Goal: Information Seeking & Learning: Learn about a topic

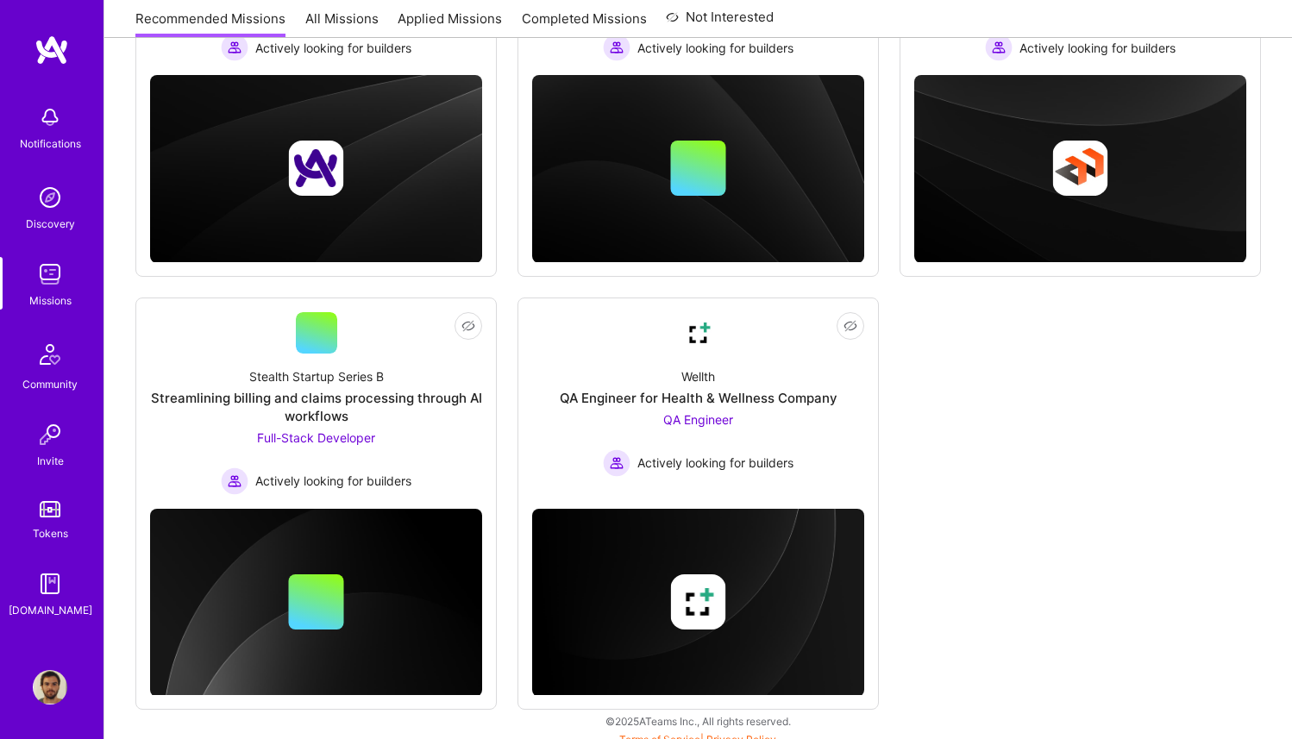
scroll to position [421, 0]
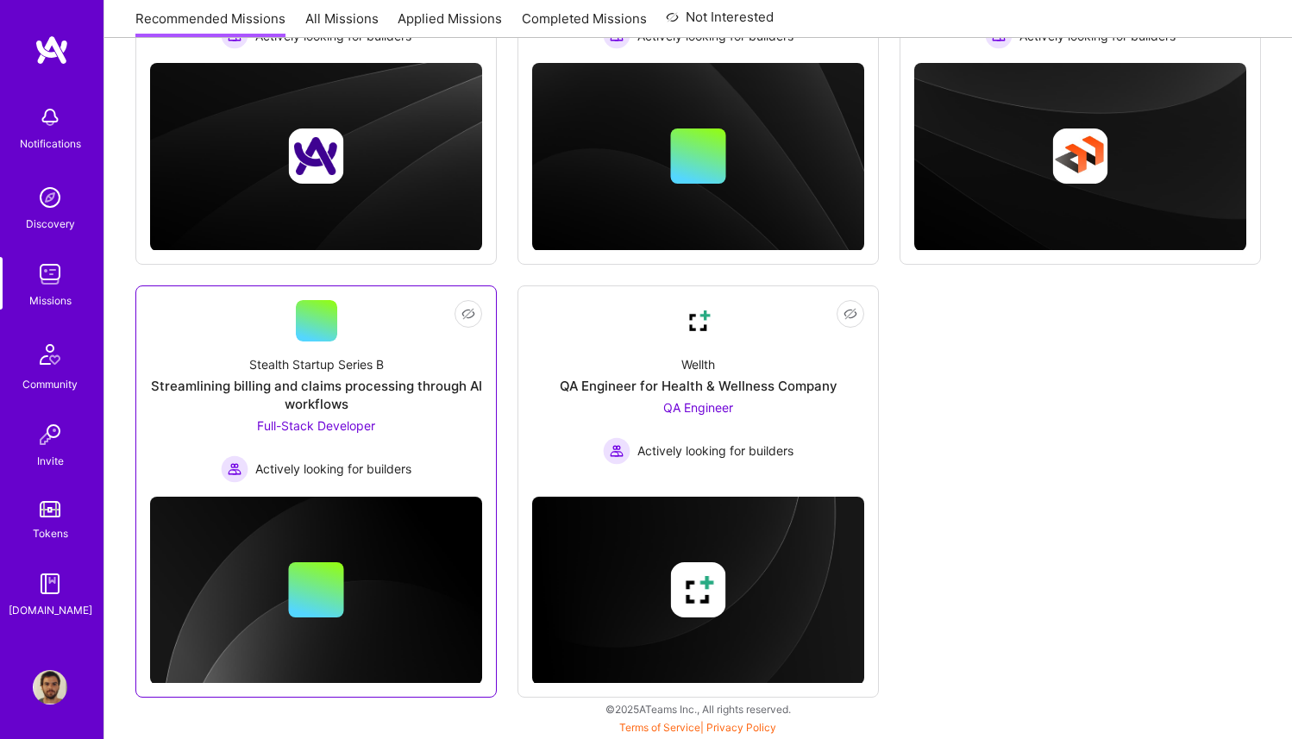
click at [447, 410] on div "Streamlining billing and claims processing through AI workflows" at bounding box center [316, 395] width 332 height 36
